Goal: Information Seeking & Learning: Understand process/instructions

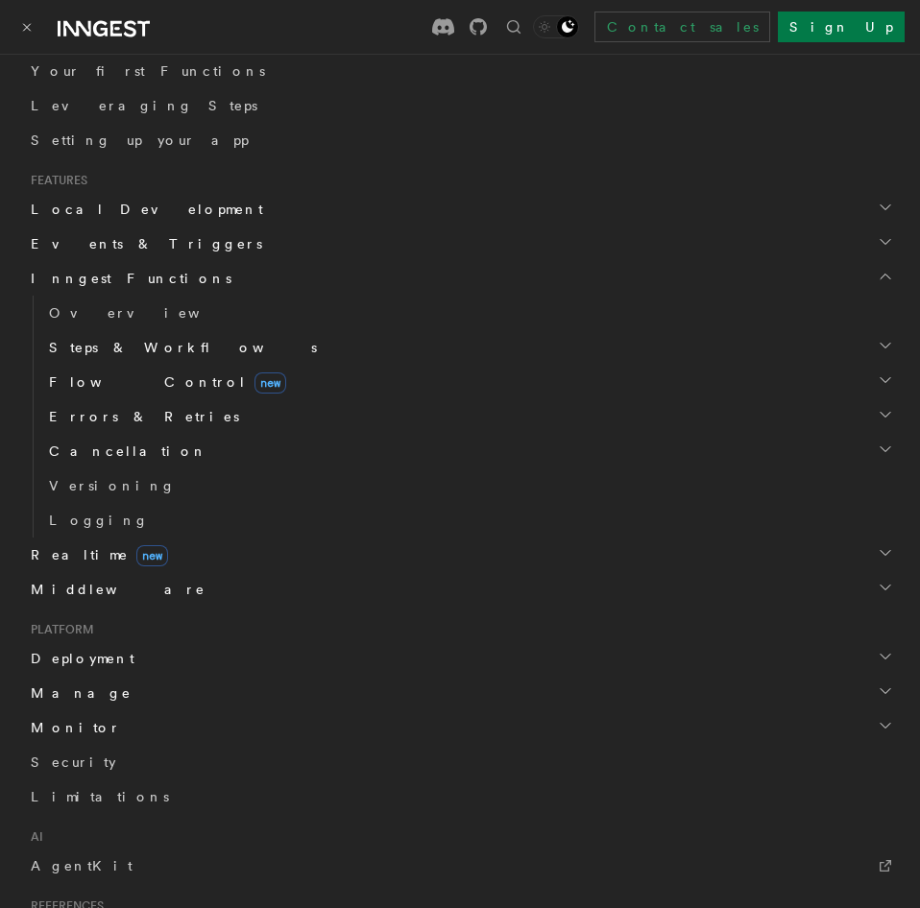
scroll to position [328, 0]
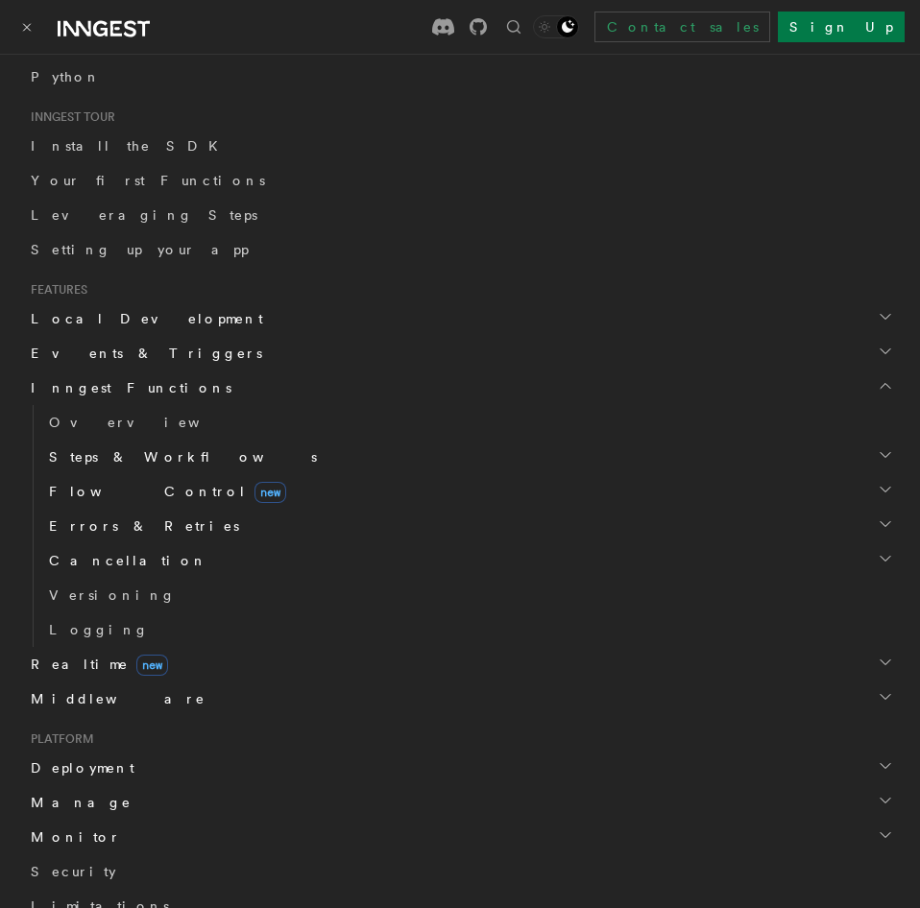
click at [102, 450] on span "Steps & Workflows" at bounding box center [179, 457] width 276 height 19
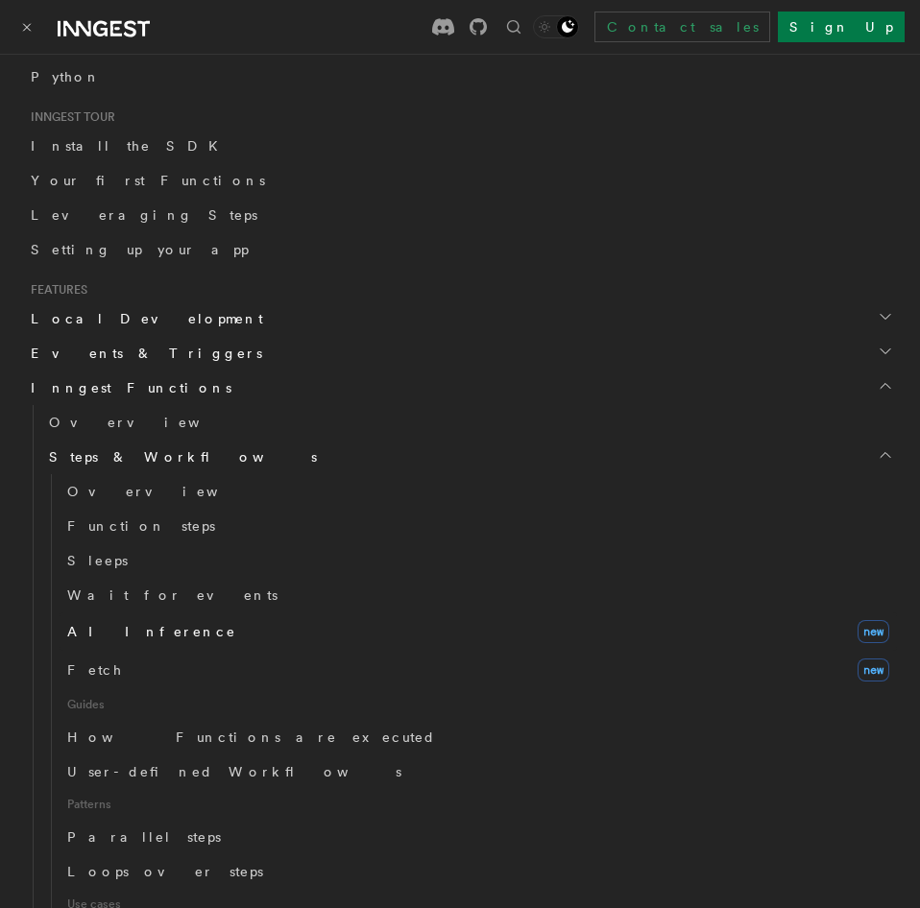
click at [112, 631] on span "AI Inference" at bounding box center [151, 631] width 169 height 15
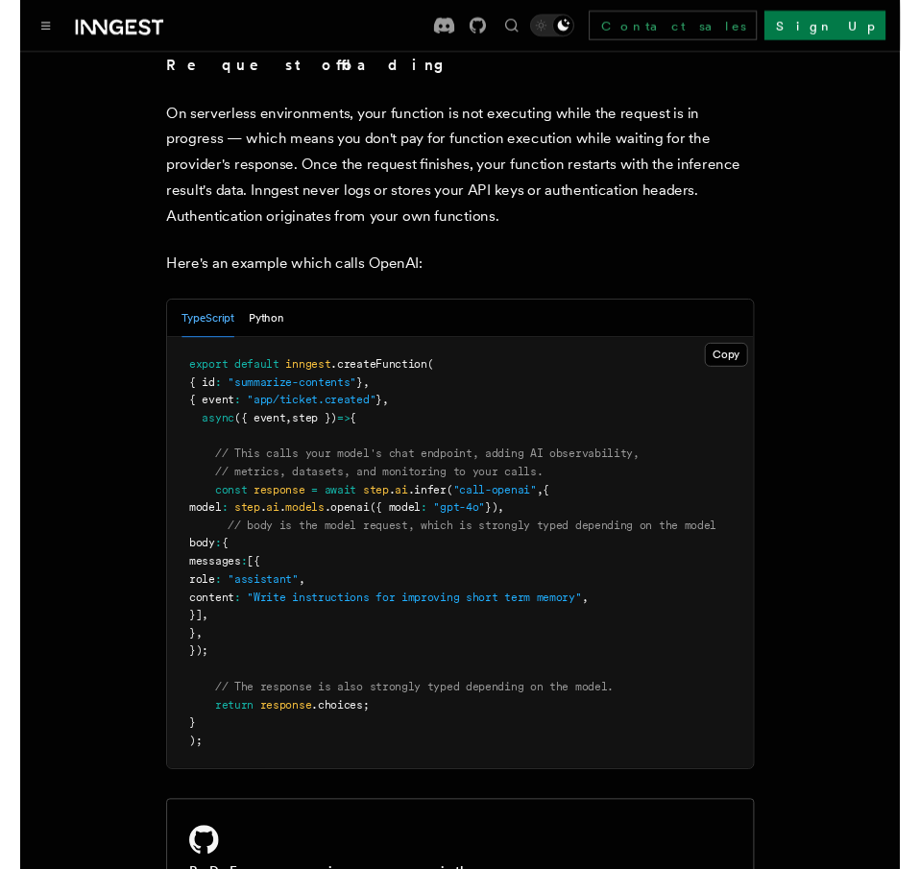
scroll to position [1077, 0]
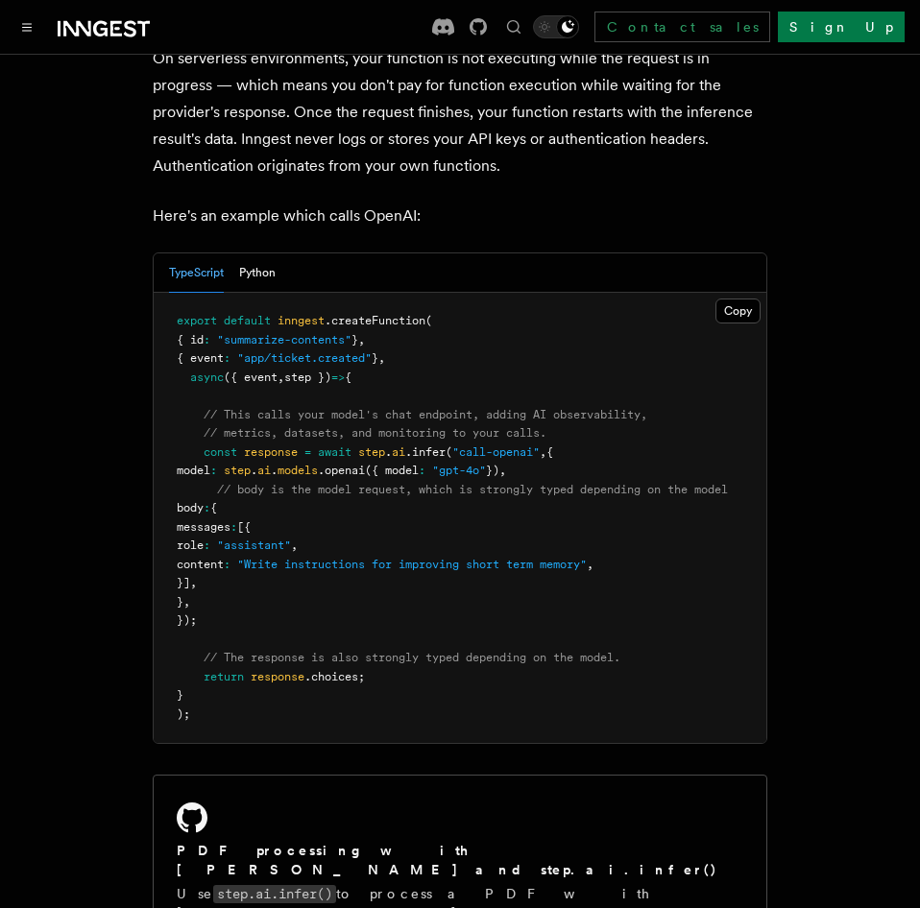
click at [502, 203] on p "Here's an example which calls OpenAI:" at bounding box center [460, 216] width 615 height 27
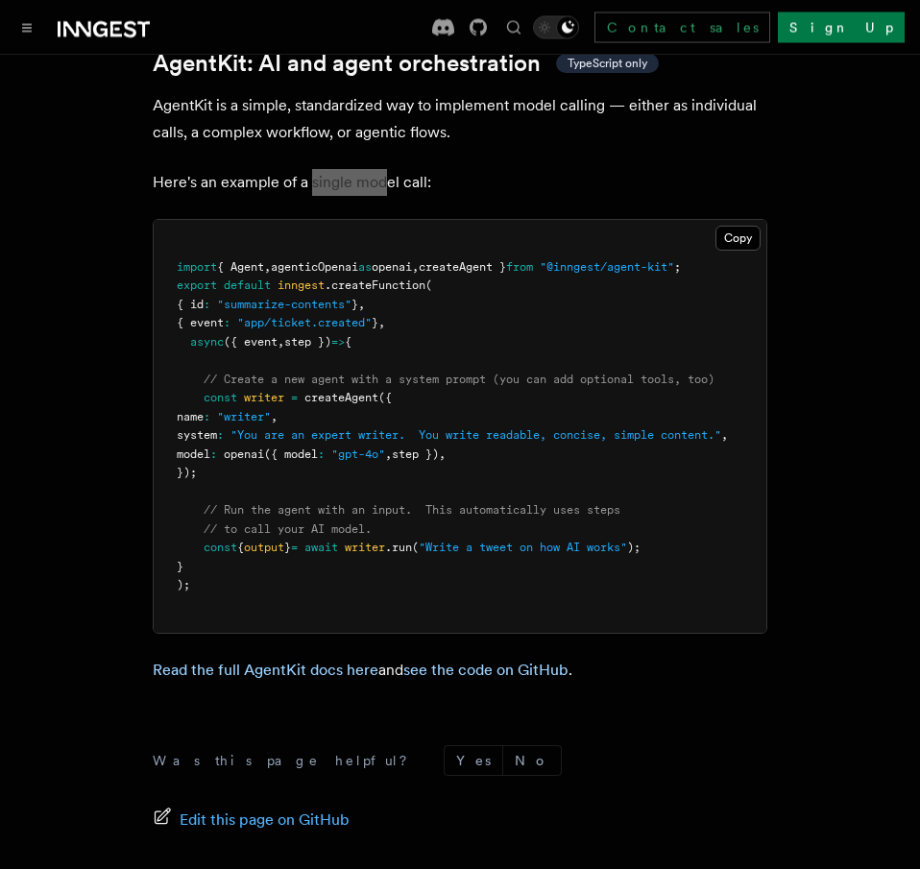
scroll to position [5788, 0]
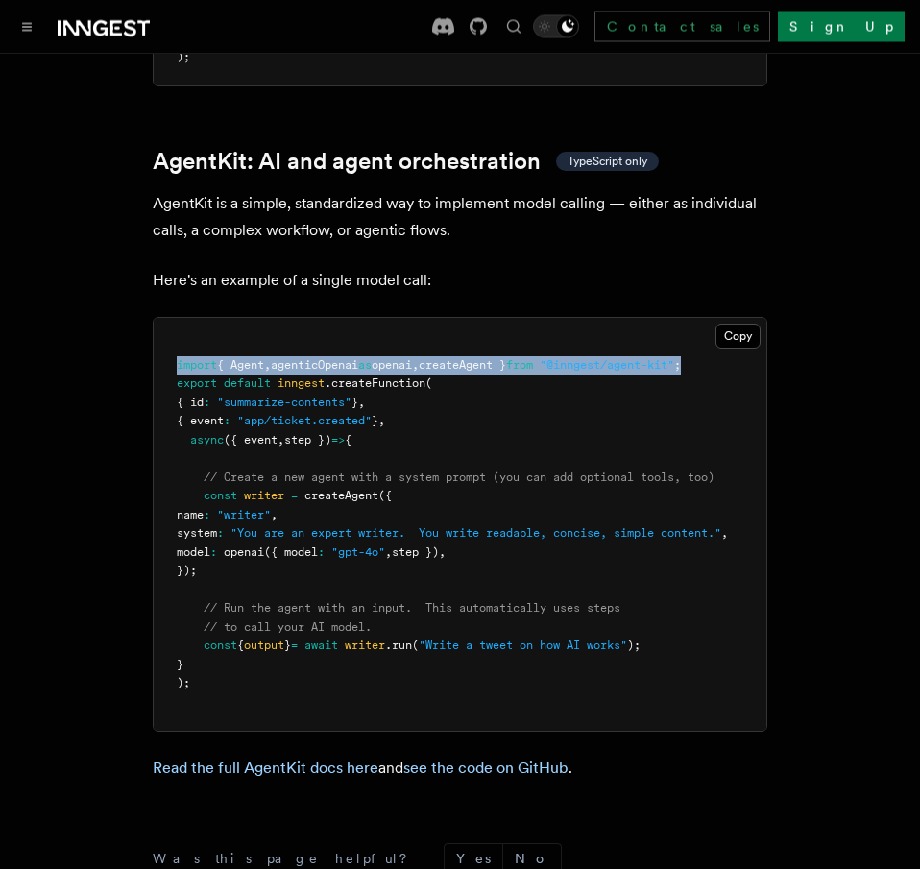
drag, startPoint x: 177, startPoint y: 326, endPoint x: 754, endPoint y: 325, distance: 577.1
click at [763, 327] on pre "import { Agent , agenticOpenai as openai , createAgent } from "@inngest/agent-k…" at bounding box center [460, 525] width 613 height 413
copy span "import { Agent , agenticOpenai as openai , createAgent } from "@inngest/agent-k…"
drag, startPoint x: 236, startPoint y: 532, endPoint x: 206, endPoint y: 442, distance: 95.4
click at [206, 442] on pre "import { Agent , agenticOpenai as openai , createAgent } from "@inngest/agent-k…" at bounding box center [460, 525] width 613 height 413
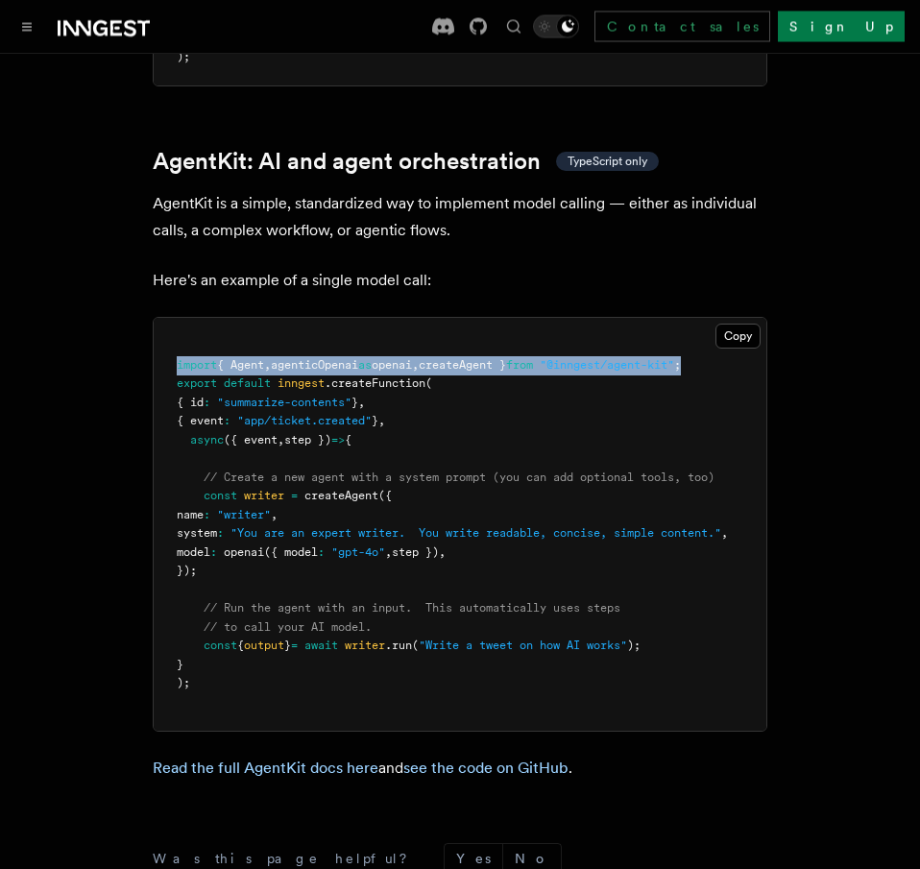
copy code "// Create a new agent with a system prompt (you can add optional tools, too) co…"
click at [210, 546] on span "model" at bounding box center [194, 552] width 34 height 13
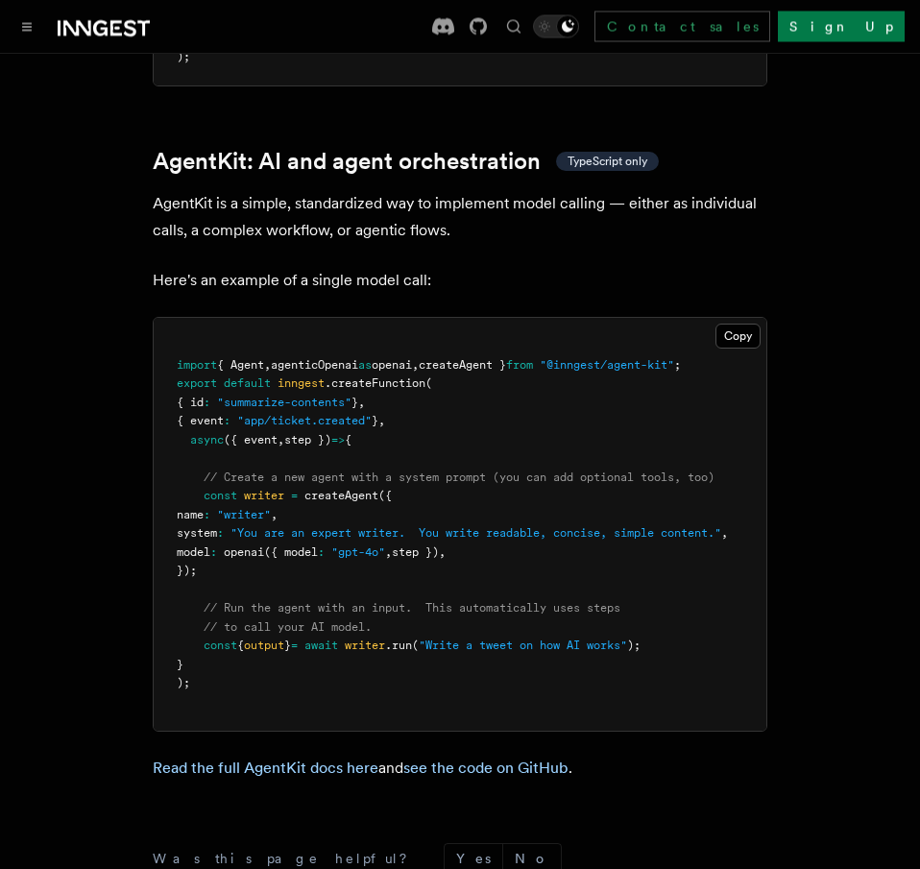
drag, startPoint x: 241, startPoint y: 525, endPoint x: 206, endPoint y: 449, distance: 83.8
click at [206, 449] on pre "import { Agent , agenticOpenai as openai , createAgent } from "@inngest/agent-k…" at bounding box center [460, 525] width 613 height 413
copy code "const writer = createAgent ({ name : "writer" , system : "You are an expert wri…"
click at [201, 509] on span "name" at bounding box center [190, 515] width 27 height 13
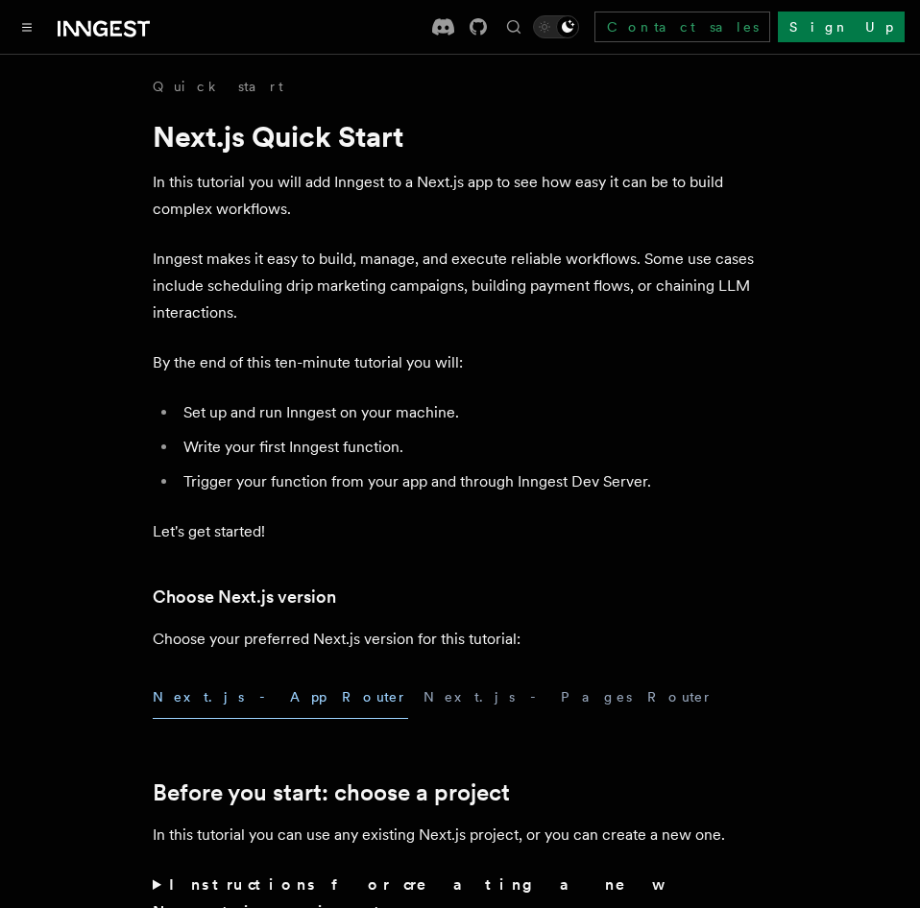
scroll to position [3232, 0]
